Goal: Download file/media

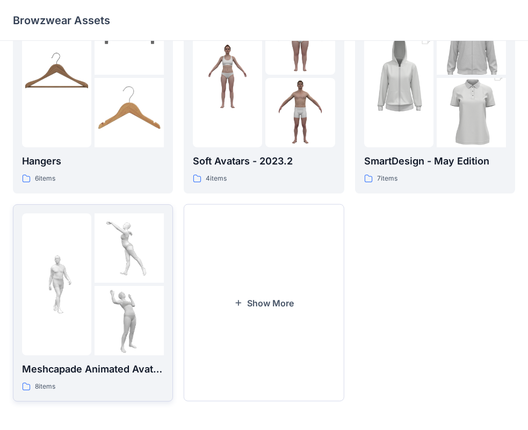
scroll to position [267, 0]
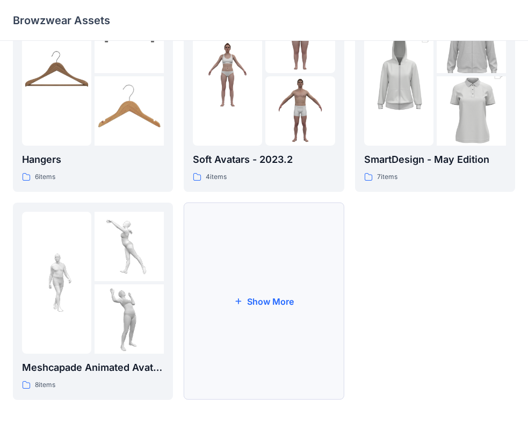
click at [241, 283] on button "Show More" at bounding box center [264, 301] width 160 height 197
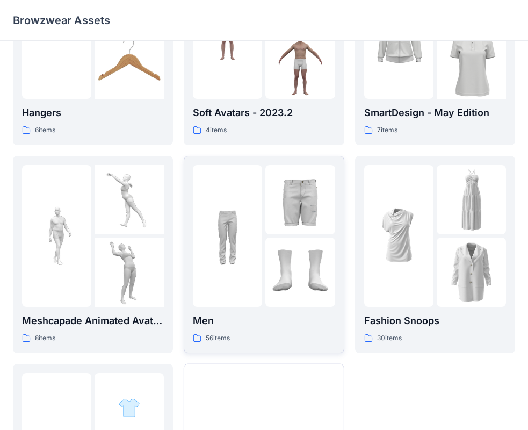
scroll to position [321, 0]
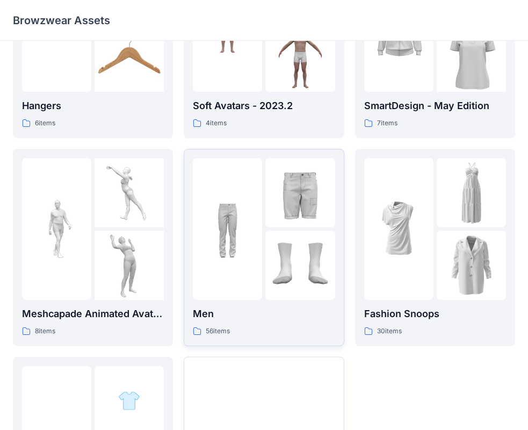
click at [266, 283] on img at bounding box center [300, 265] width 69 height 69
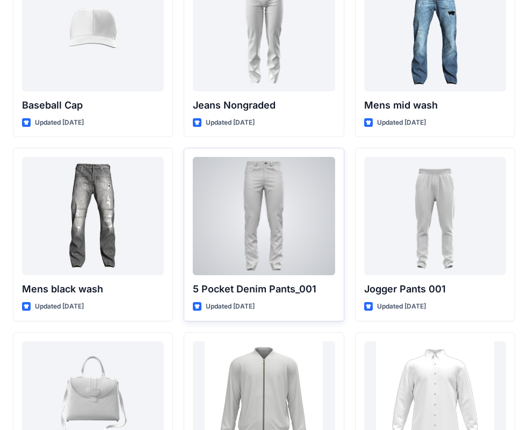
scroll to position [322, 0]
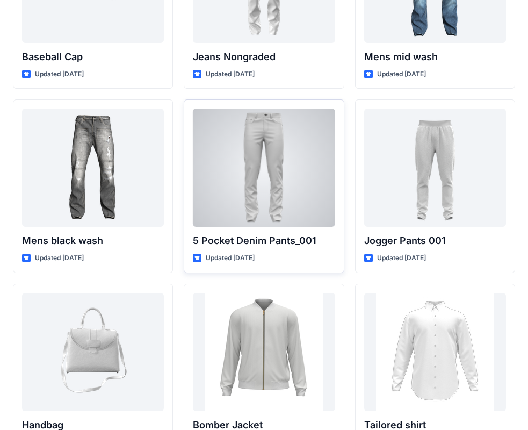
click at [247, 210] on div at bounding box center [264, 168] width 142 height 118
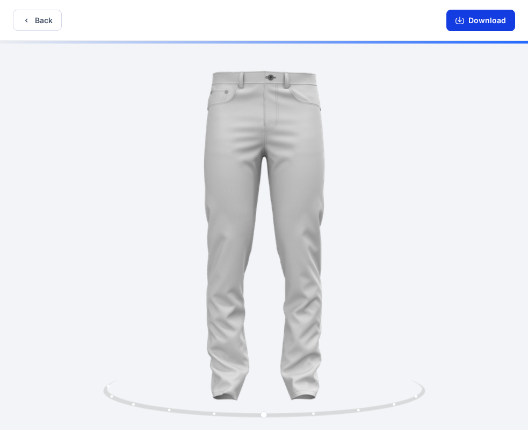
click at [483, 22] on button "Download" at bounding box center [481, 20] width 69 height 21
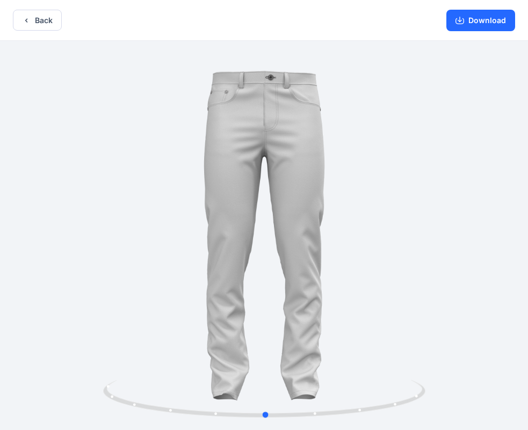
drag, startPoint x: 116, startPoint y: 298, endPoint x: 170, endPoint y: 356, distance: 79.1
click at [118, 299] on div at bounding box center [264, 236] width 528 height 391
drag, startPoint x: 229, startPoint y: 412, endPoint x: 635, endPoint y: 357, distance: 409.6
click at [528, 357] on html "Back Download Version History" at bounding box center [264, 216] width 528 height 432
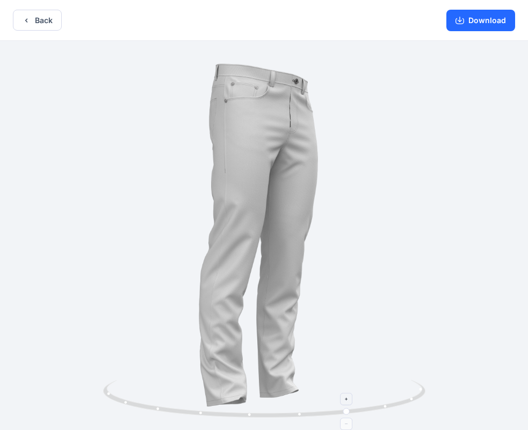
click at [408, 410] on icon at bounding box center [265, 400] width 325 height 40
